Goal: Transaction & Acquisition: Purchase product/service

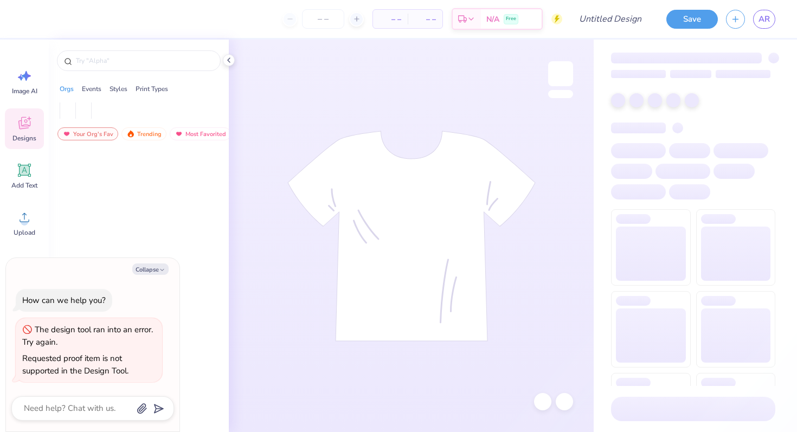
type textarea "x"
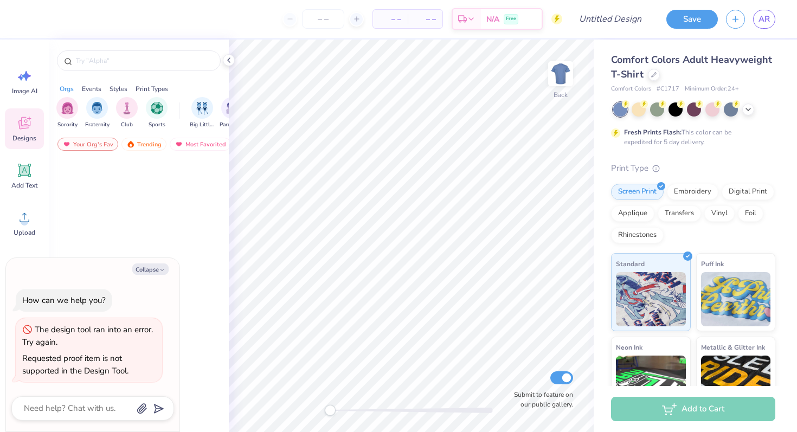
type textarea "x"
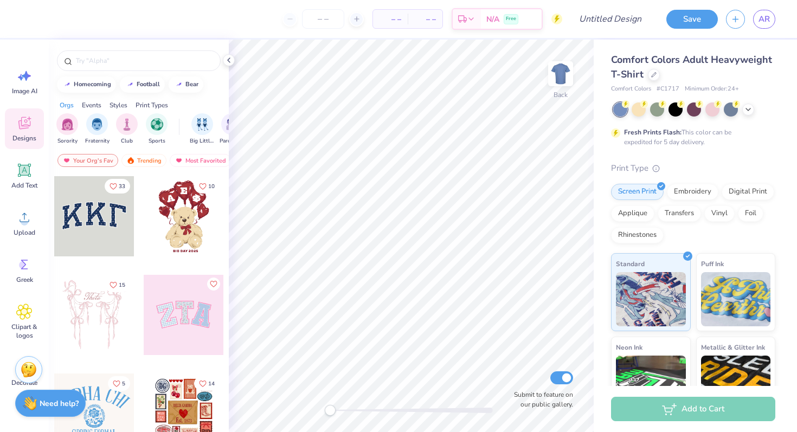
click at [651, 82] on div "Comfort Colors Adult Heavyweight T-Shirt Comfort Colors # C1717 Minimum Order: …" at bounding box center [693, 73] width 164 height 41
click at [651, 79] on div at bounding box center [654, 74] width 12 height 12
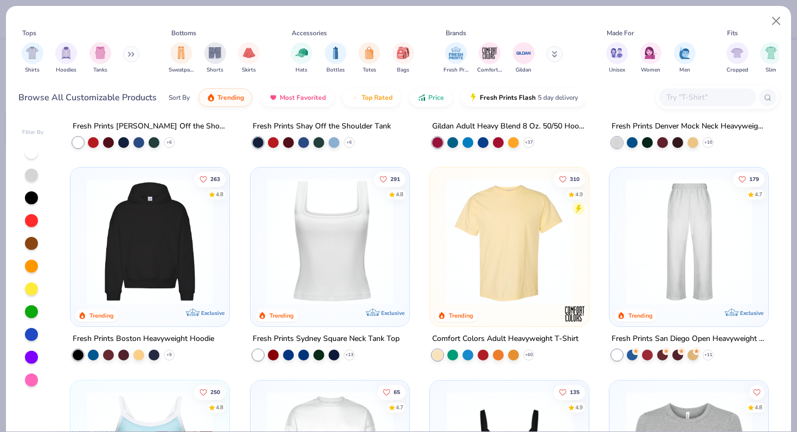
scroll to position [255, 0]
